Goal: Information Seeking & Learning: Learn about a topic

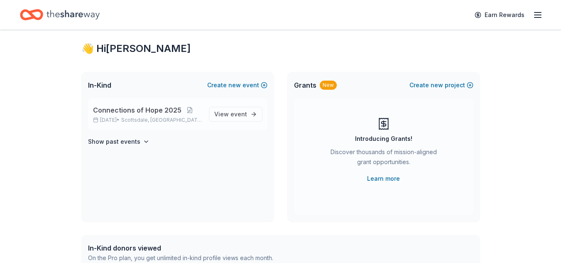
scroll to position [13, 0]
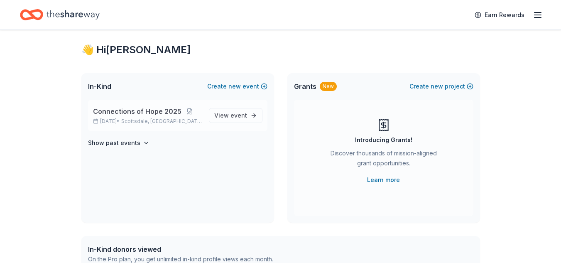
click at [150, 103] on div "Connections of Hope [DATE], 2025 • [GEOGRAPHIC_DATA], AZ View event" at bounding box center [177, 116] width 179 height 32
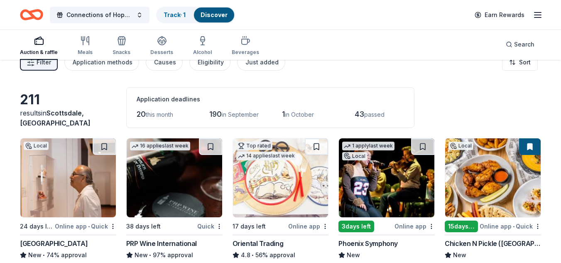
scroll to position [4, 0]
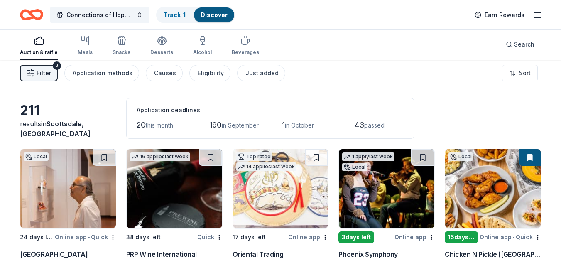
drag, startPoint x: 15, startPoint y: 98, endPoint x: 234, endPoint y: 189, distance: 237.2
click at [234, 189] on img at bounding box center [280, 188] width 95 height 79
click at [221, 125] on span "190" at bounding box center [215, 124] width 12 height 9
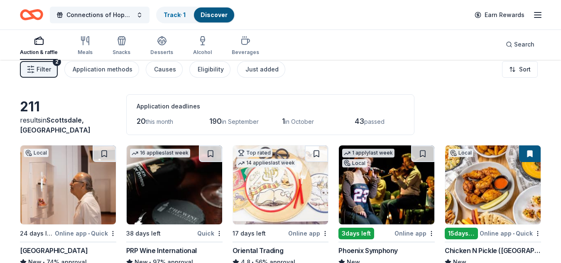
scroll to position [5, 0]
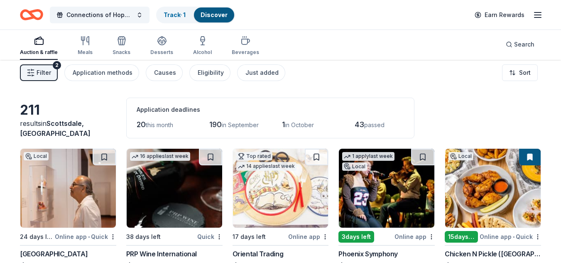
drag, startPoint x: 14, startPoint y: 105, endPoint x: 248, endPoint y: 226, distance: 263.3
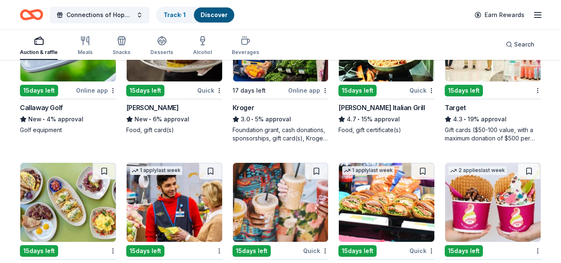
scroll to position [4059, 0]
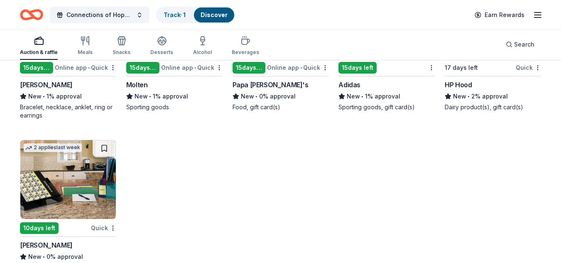
scroll to position [6682, 0]
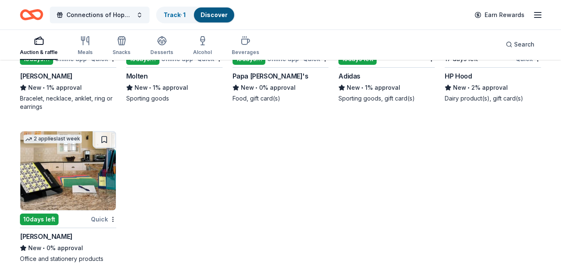
drag, startPoint x: 220, startPoint y: 175, endPoint x: 79, endPoint y: 94, distance: 162.5
